Goal: Task Accomplishment & Management: Use online tool/utility

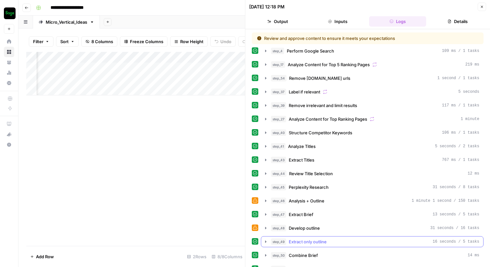
scroll to position [65, 0]
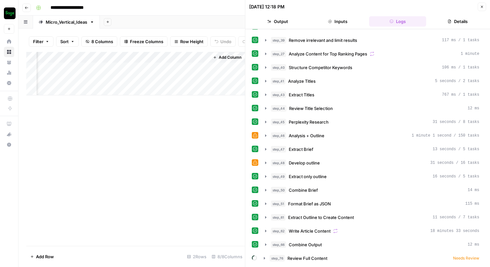
click at [458, 23] on button "Details" at bounding box center [457, 21] width 57 height 10
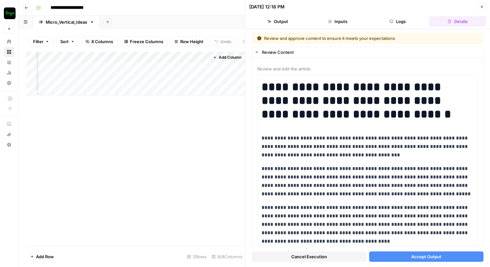
click at [394, 257] on button "Accept Output" at bounding box center [426, 256] width 115 height 10
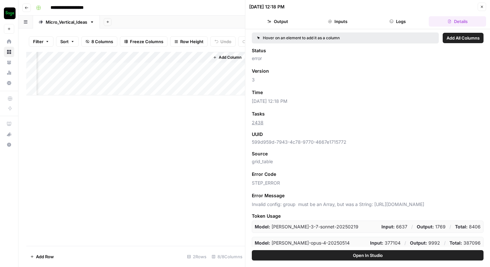
click at [394, 20] on button "Logs" at bounding box center [397, 21] width 57 height 10
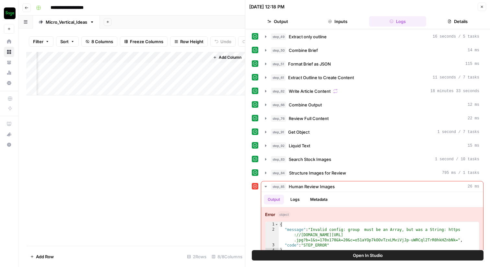
scroll to position [202, 0]
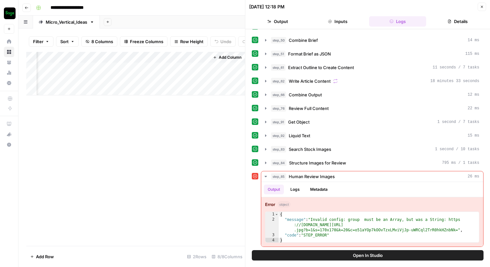
click at [361, 255] on span "Open In Studio" at bounding box center [368, 255] width 30 height 6
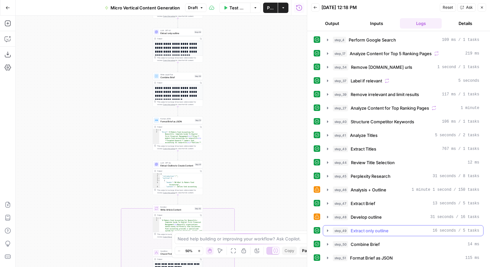
scroll to position [199, 0]
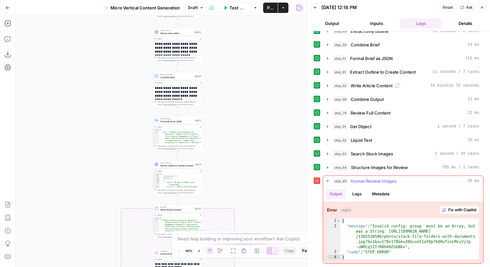
click at [381, 181] on span "Human Review Images" at bounding box center [374, 181] width 46 height 6
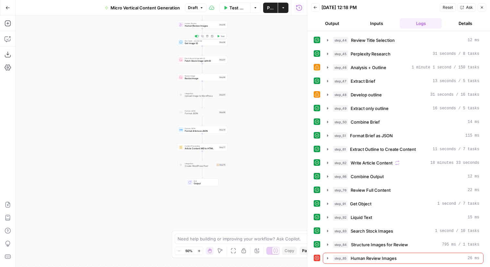
click at [199, 44] on span "Get Image ID" at bounding box center [201, 43] width 33 height 3
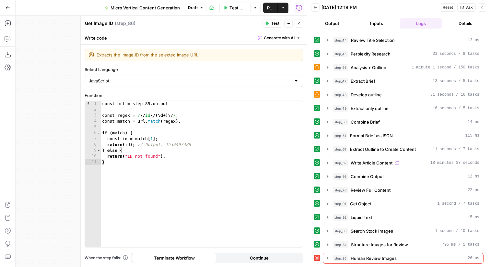
click at [302, 23] on button "Close" at bounding box center [299, 23] width 8 height 8
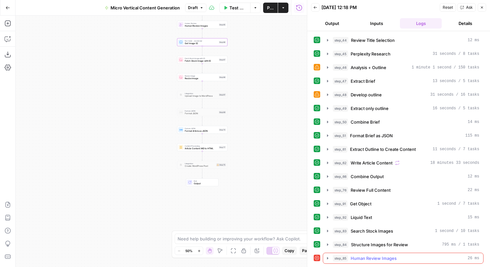
click at [424, 259] on div "step_85 Human Review Images 26 ms" at bounding box center [406, 258] width 147 height 6
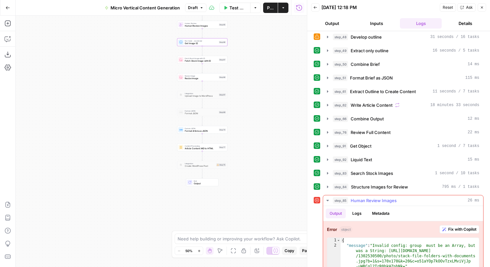
scroll to position [199, 0]
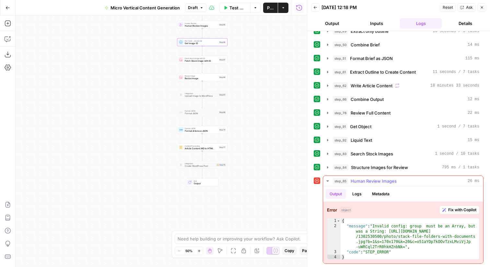
click at [460, 211] on span "Fix with Copilot" at bounding box center [462, 210] width 28 height 6
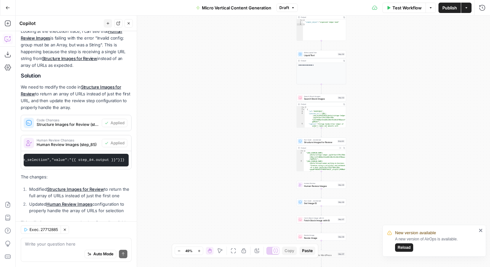
scroll to position [107, 0]
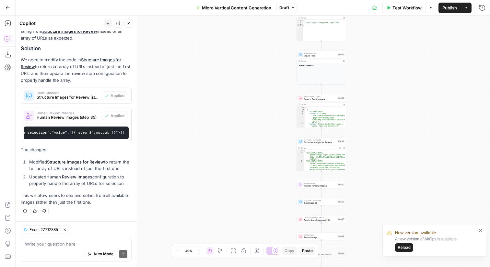
click at [44, 229] on span "Exec. 27712885" at bounding box center [44, 230] width 29 height 6
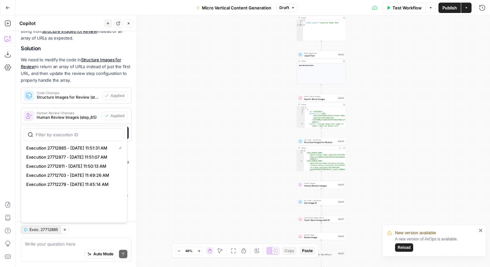
click at [44, 229] on span "Exec. 27712885" at bounding box center [44, 230] width 29 height 6
click at [110, 241] on div "Auto Mode will automatically modify and execute the workflow" at bounding box center [100, 237] width 95 height 13
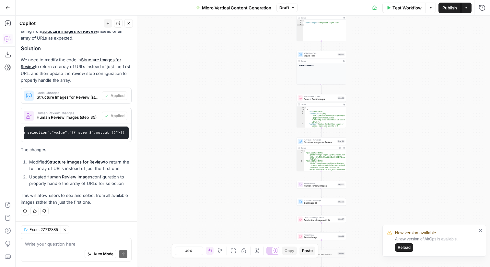
click at [176, 191] on div "true true true false false false Workflow Set Inputs Inputs Run Code · Python E…" at bounding box center [253, 141] width 475 height 251
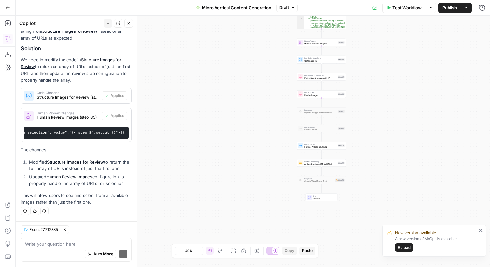
click at [401, 246] on span "Reload" at bounding box center [404, 247] width 13 height 6
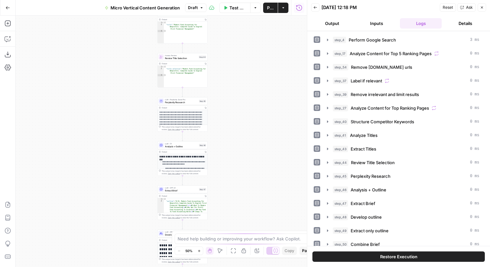
click at [266, 9] on button "Publish" at bounding box center [270, 8] width 15 height 10
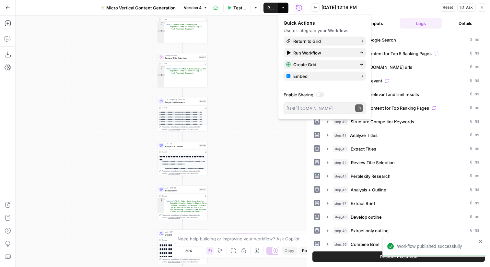
click at [481, 6] on icon "button" at bounding box center [482, 8] width 4 height 4
